Goal: Register for event/course

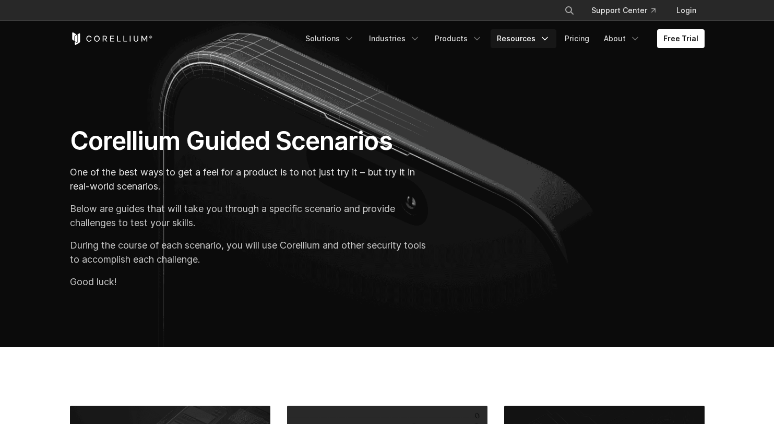
click at [548, 40] on icon "Navigation Menu" at bounding box center [544, 38] width 10 height 10
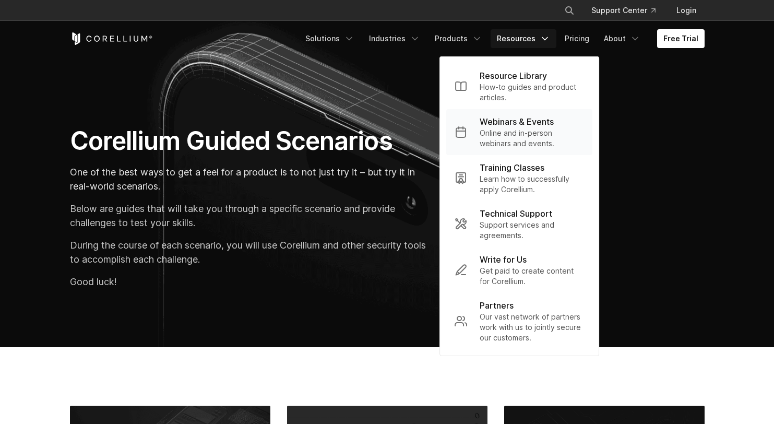
click at [537, 135] on p "Online and in-person webinars and events." at bounding box center [531, 138] width 104 height 21
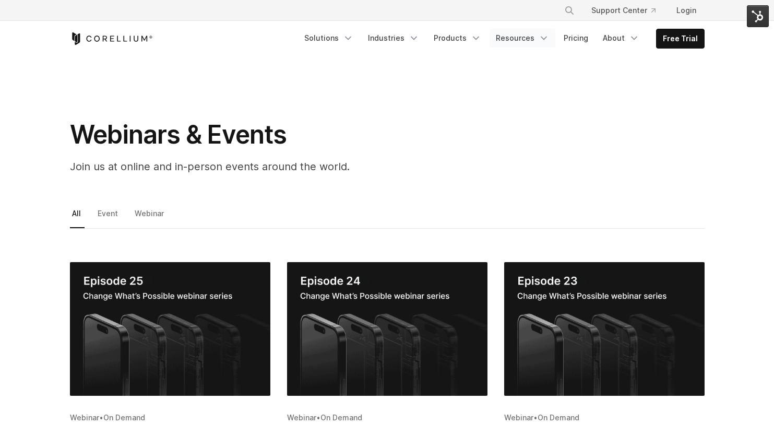
click at [546, 38] on polyline "Navigation Menu" at bounding box center [543, 38] width 5 height 3
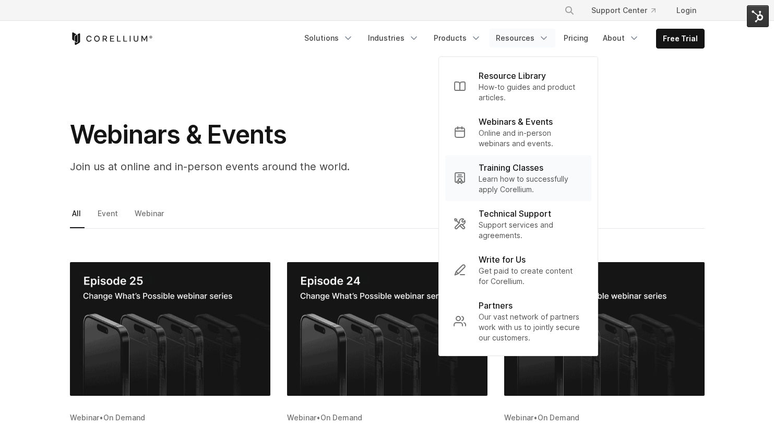
click at [528, 173] on p "Training Classes" at bounding box center [510, 167] width 65 height 13
